Goal: Task Accomplishment & Management: Complete application form

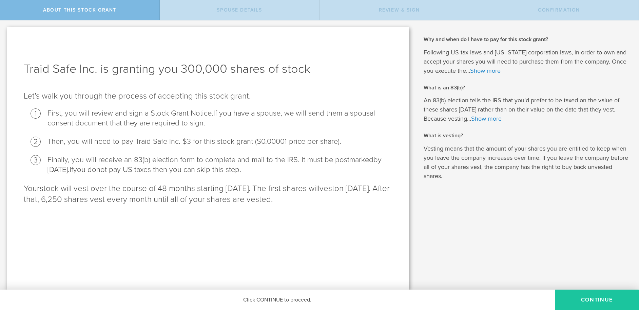
click at [615, 299] on button "CONTINUE" at bounding box center [597, 299] width 84 height 20
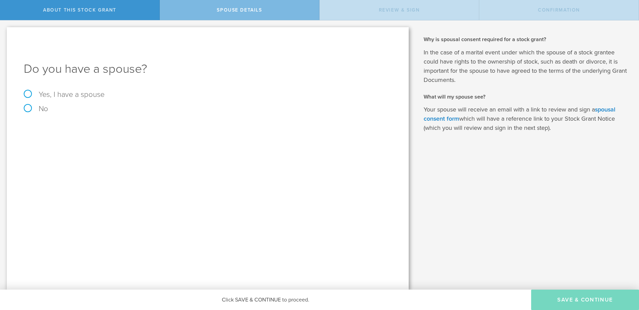
click at [55, 93] on label "Yes, I have a spouse" at bounding box center [208, 94] width 368 height 7
click at [4, 31] on input "Yes, I have a spouse" at bounding box center [2, 25] width 4 height 11
radio input "true"
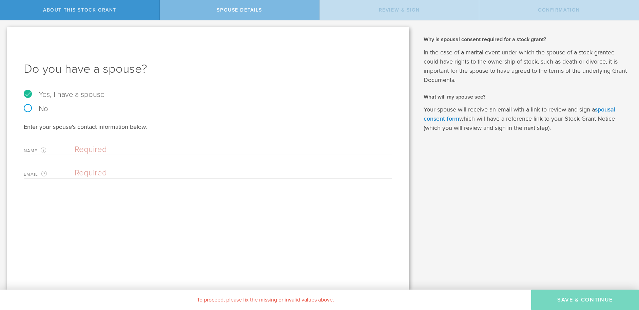
click at [108, 144] on input "text" at bounding box center [232, 149] width 314 height 10
type input "[PERSON_NAME]"
type input "[EMAIL_ADDRESS][DOMAIN_NAME]"
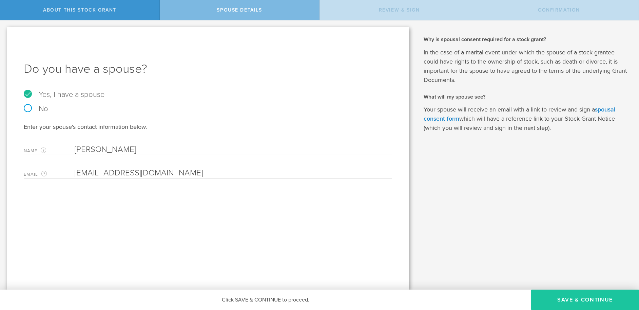
click at [602, 300] on button "Save & Continue" at bounding box center [586, 299] width 108 height 20
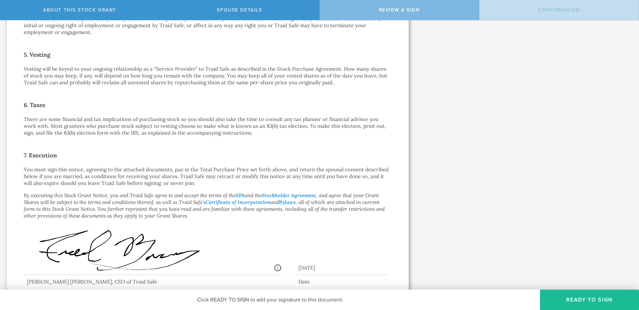
scroll to position [433, 0]
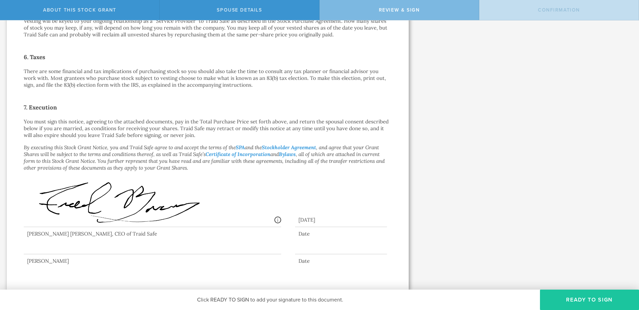
click at [599, 302] on button "Ready to Sign" at bounding box center [589, 299] width 99 height 20
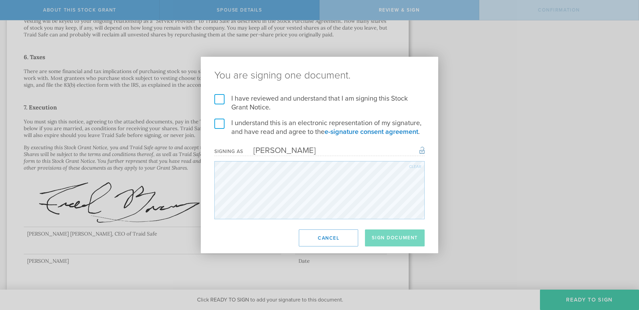
click at [220, 99] on label "I have reviewed and understand that I am signing this Stock Grant Notice." at bounding box center [320, 103] width 210 height 18
click at [0, 0] on input "I have reviewed and understand that I am signing this Stock Grant Notice." at bounding box center [0, 0] width 0 height 0
click at [220, 118] on form "I have reviewed and understand that I am signing this Stock Grant Notice. I und…" at bounding box center [320, 156] width 210 height 125
click at [221, 123] on label "I understand this is an electronic representation of my signature, and have rea…" at bounding box center [320, 127] width 210 height 18
click at [0, 0] on input "I understand this is an electronic representation of my signature, and have rea…" at bounding box center [0, 0] width 0 height 0
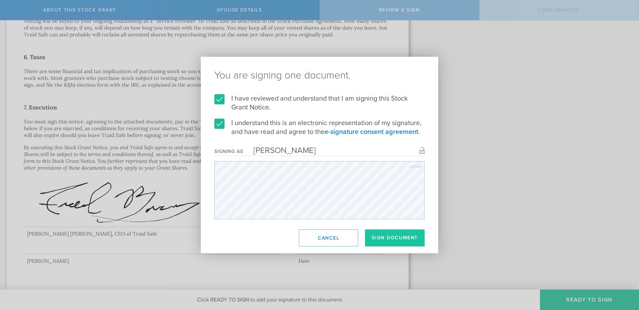
click at [389, 236] on button "Sign Document" at bounding box center [395, 237] width 60 height 17
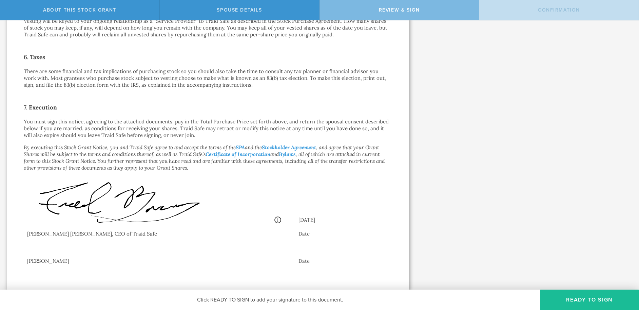
scroll to position [0, 0]
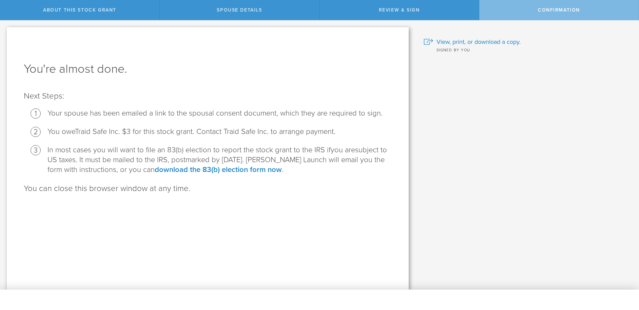
click at [550, 11] on span "Confirmation" at bounding box center [559, 10] width 42 height 6
click at [253, 168] on link "download the 83(b) election form now" at bounding box center [218, 169] width 127 height 9
